Goal: Information Seeking & Learning: Learn about a topic

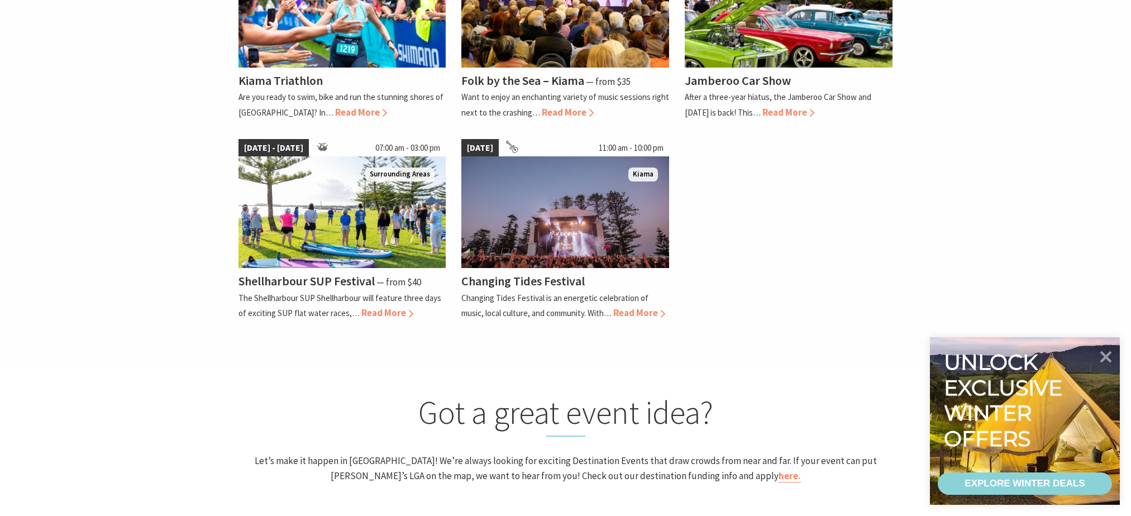
scroll to position [950, 0]
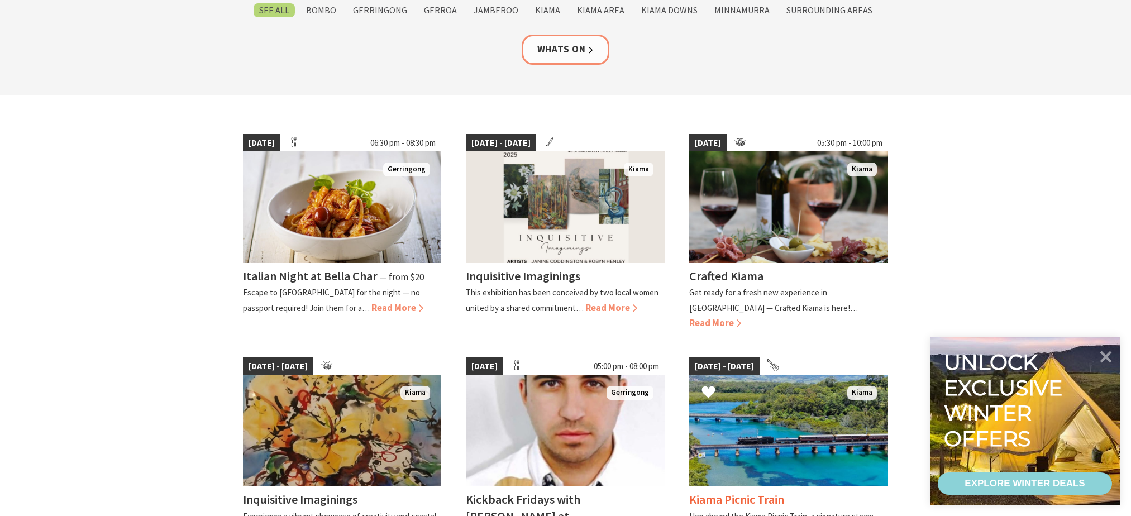
scroll to position [223, 0]
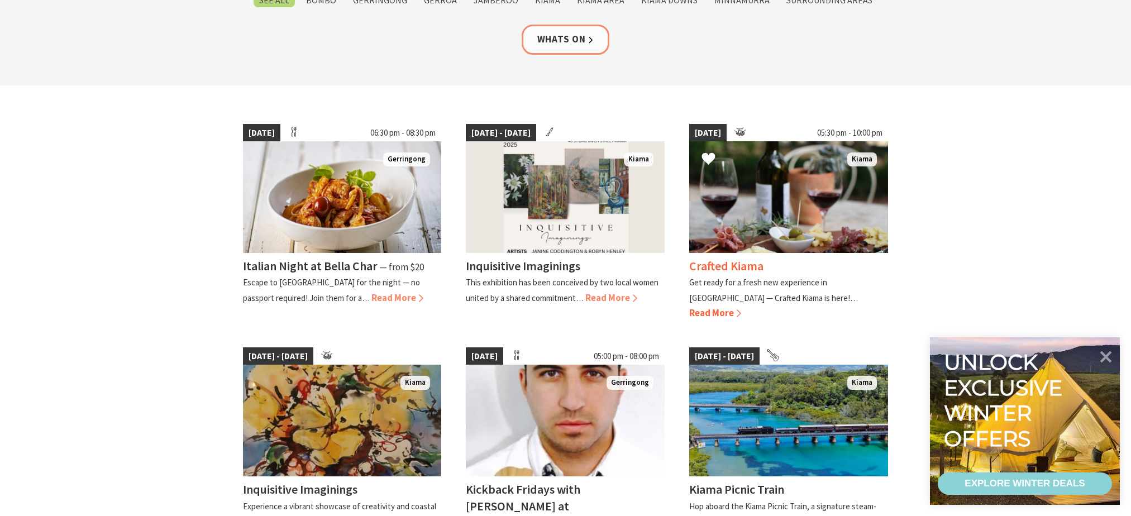
click at [741, 307] on span "Read More" at bounding box center [715, 313] width 52 height 12
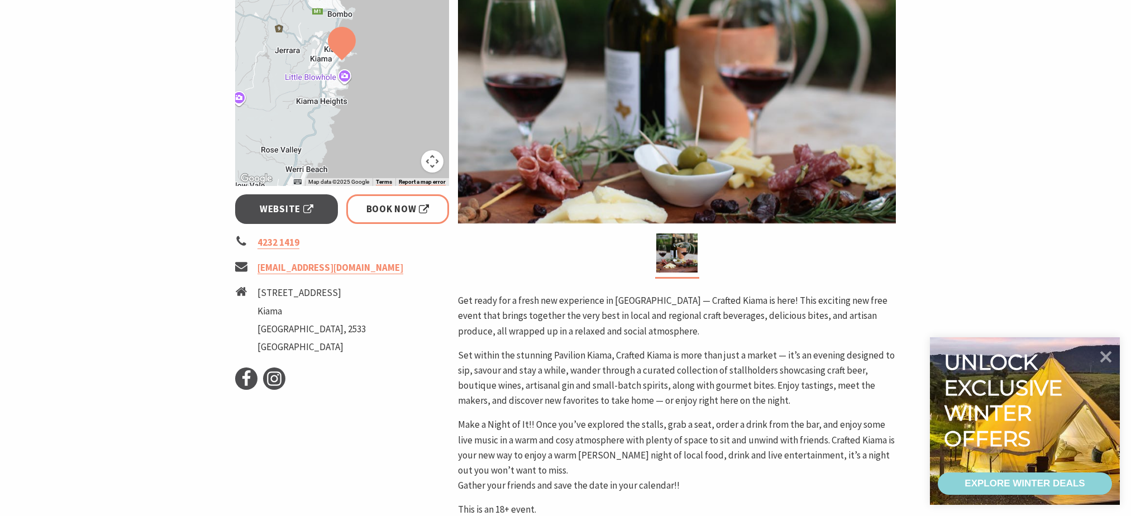
scroll to position [335, 0]
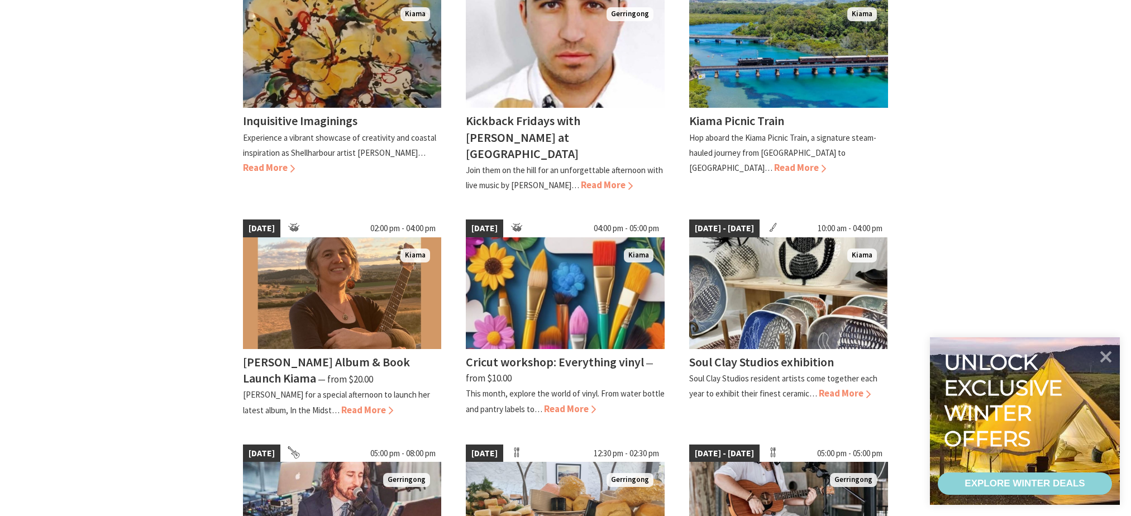
scroll to position [559, 0]
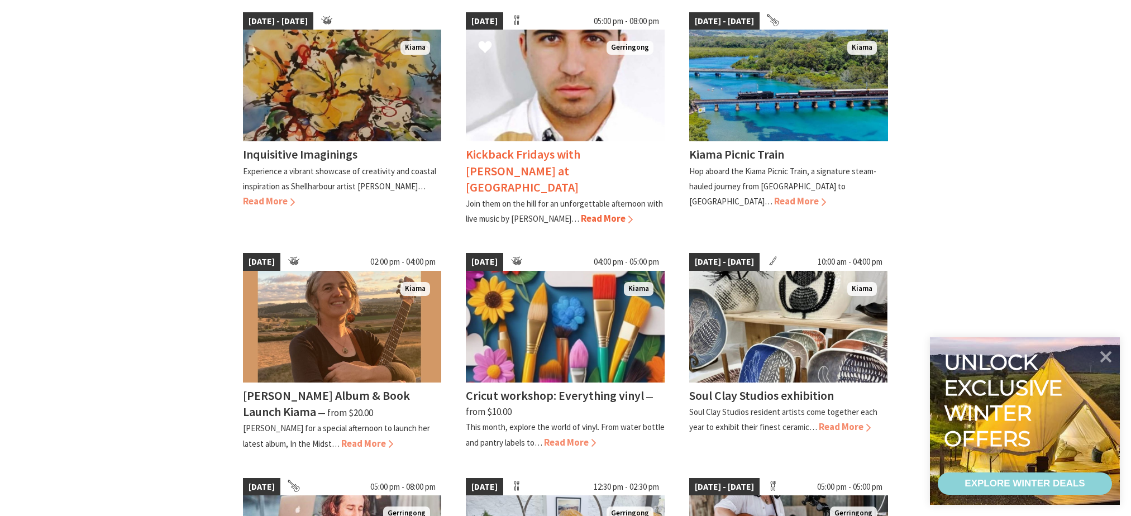
click at [581, 212] on span "Read More" at bounding box center [607, 218] width 52 height 12
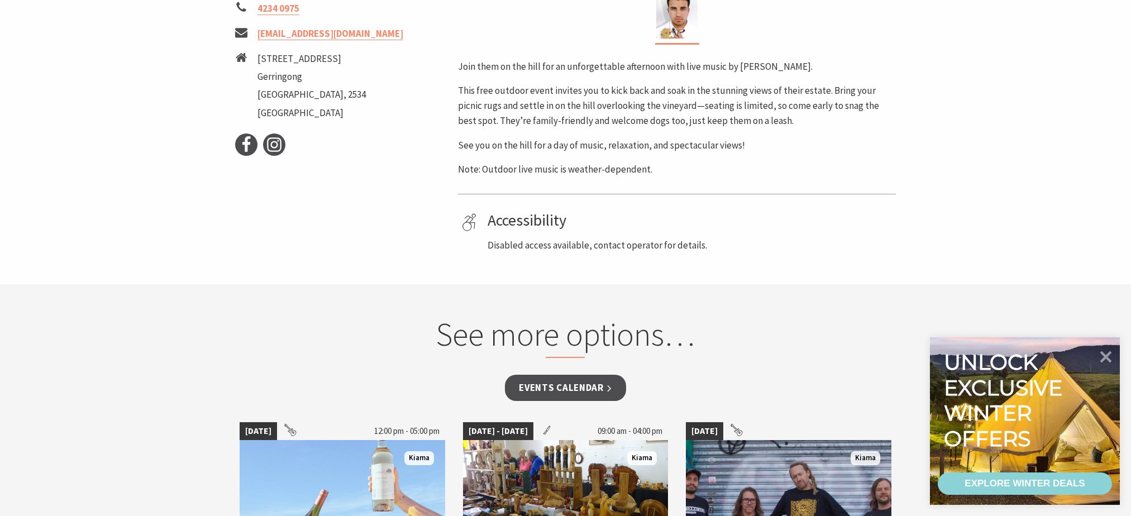
scroll to position [559, 0]
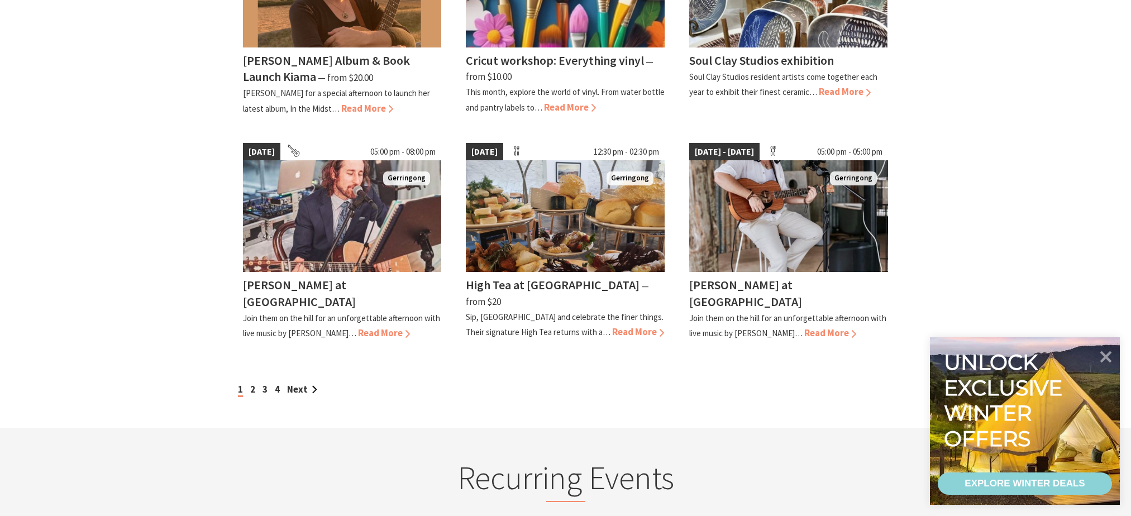
scroll to position [950, 0]
